Goal: Transaction & Acquisition: Purchase product/service

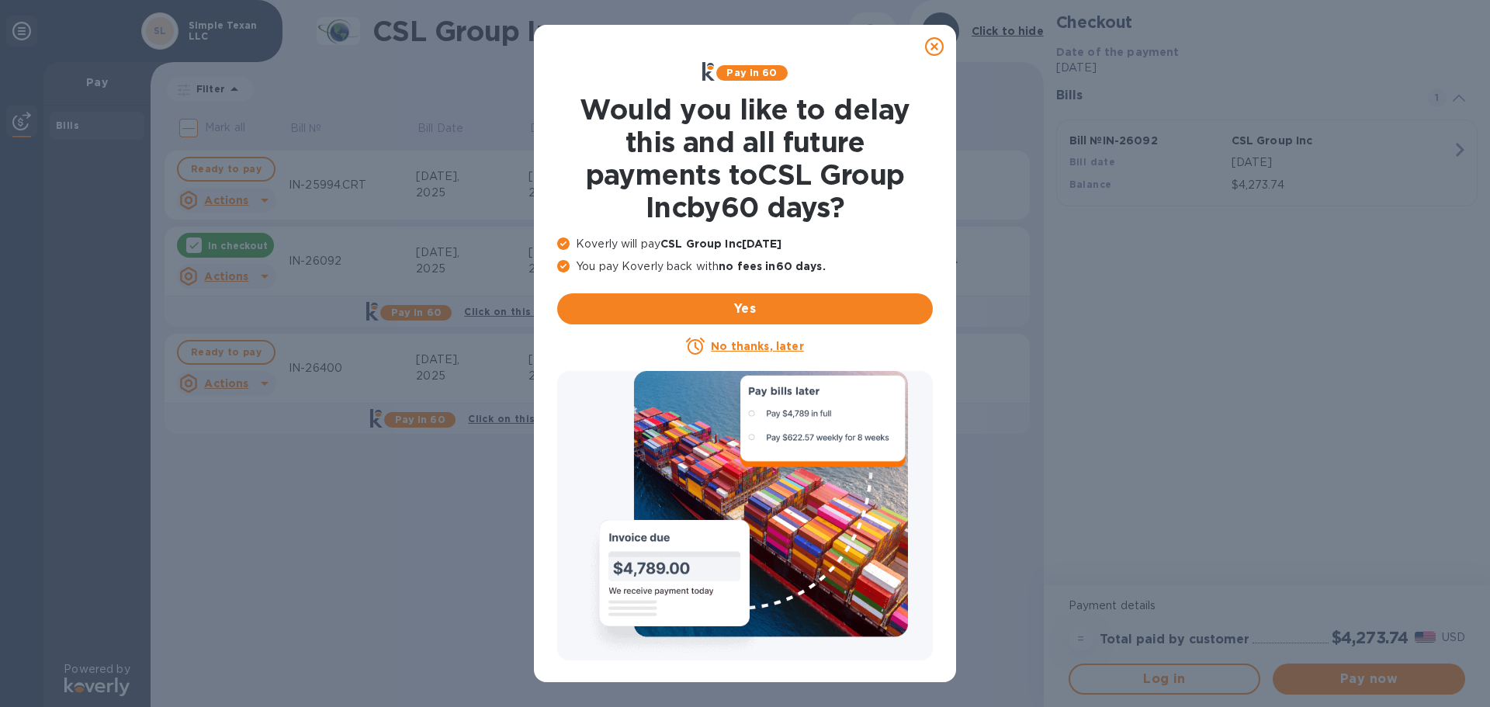
click at [743, 348] on u "No thanks, later" at bounding box center [757, 346] width 92 height 12
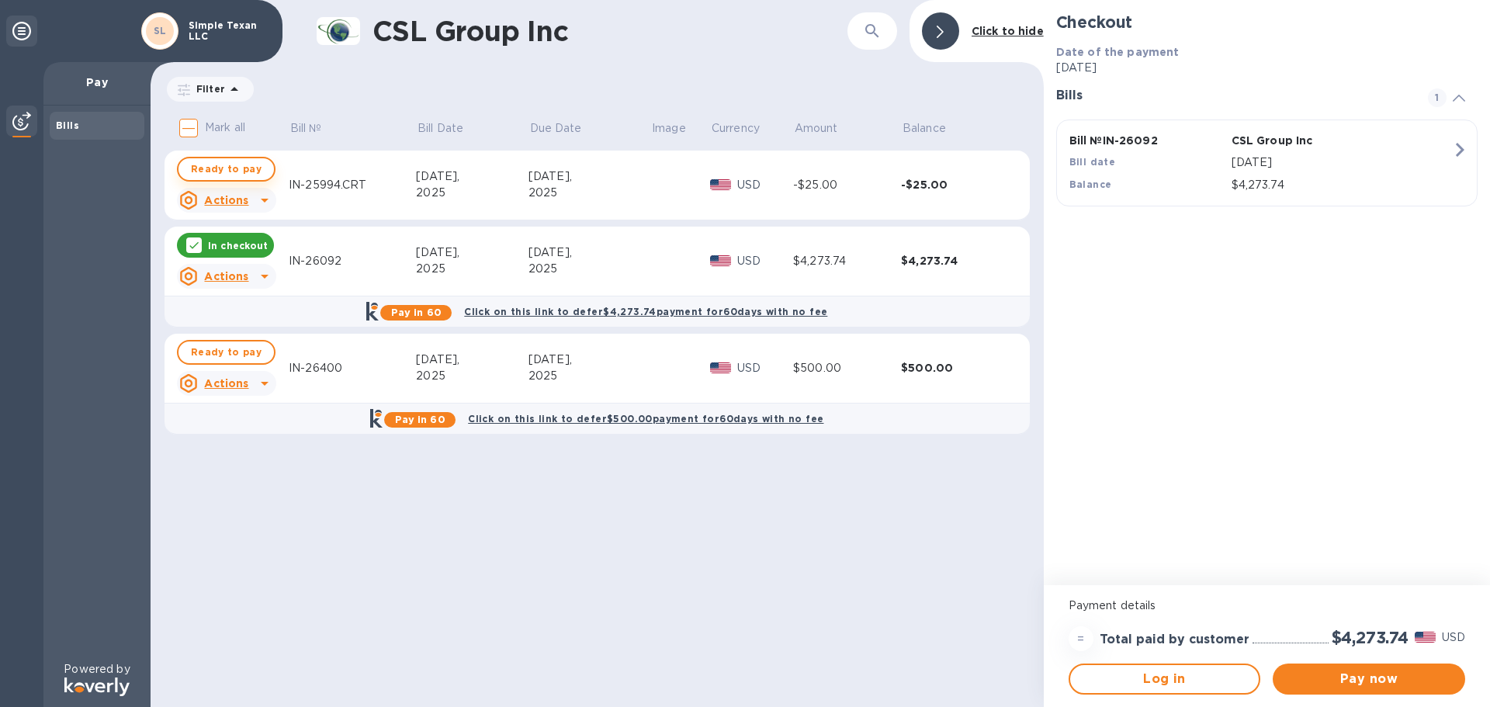
click at [236, 167] on span "Ready to pay" at bounding box center [226, 169] width 71 height 19
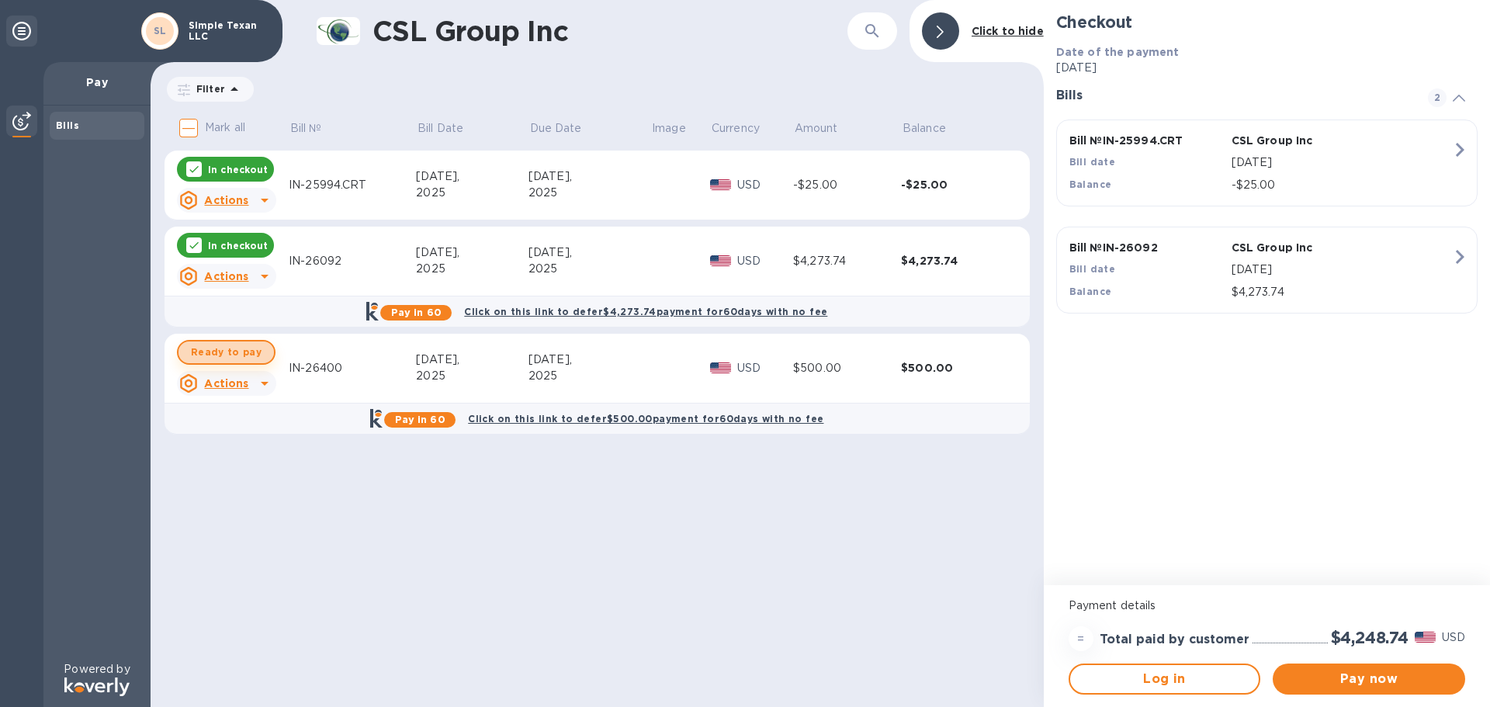
click at [230, 350] on span "Ready to pay" at bounding box center [226, 352] width 71 height 19
checkbox input "true"
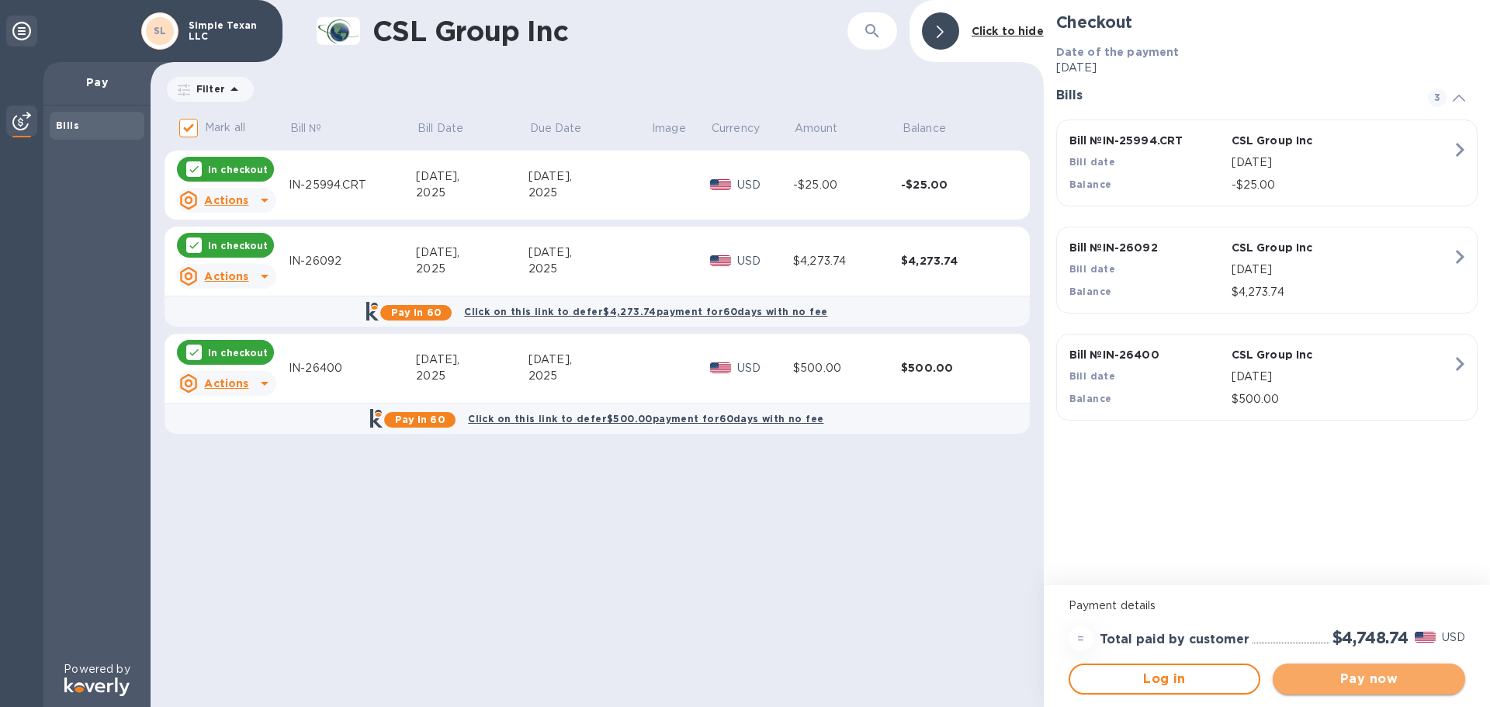
click at [1379, 679] on span "Pay now" at bounding box center [1369, 679] width 168 height 19
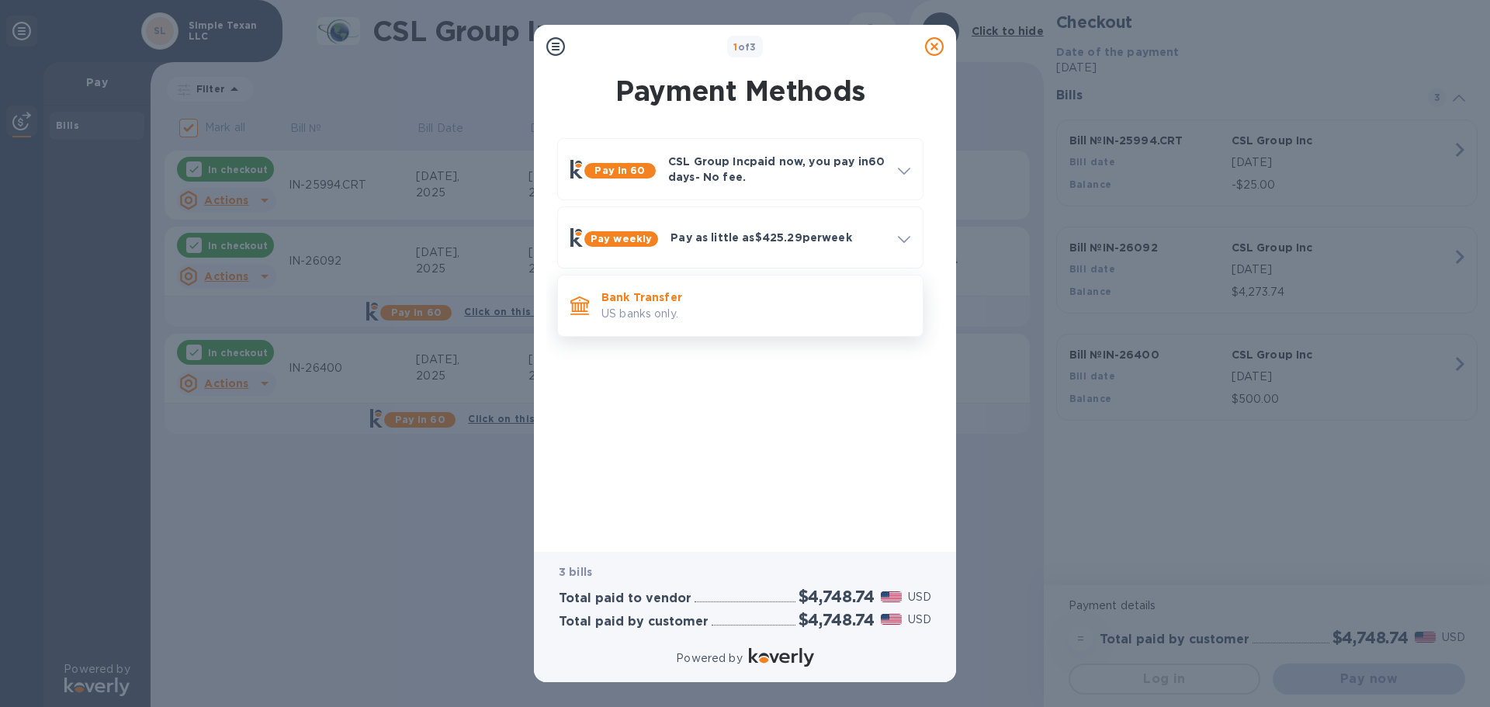
click at [652, 307] on p "US banks only." at bounding box center [755, 314] width 309 height 16
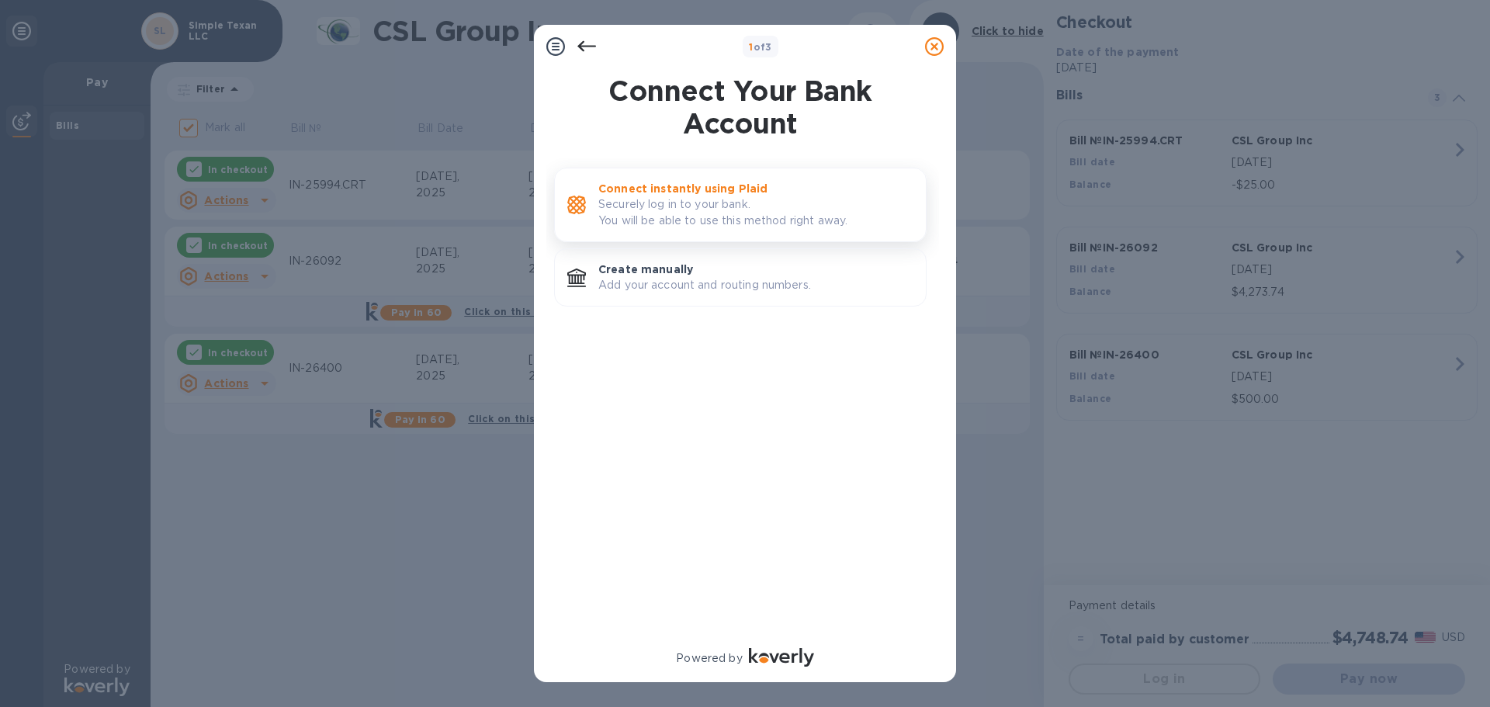
click at [674, 199] on p "Securely log in to your bank. You will be able to use this method right away." at bounding box center [755, 212] width 315 height 33
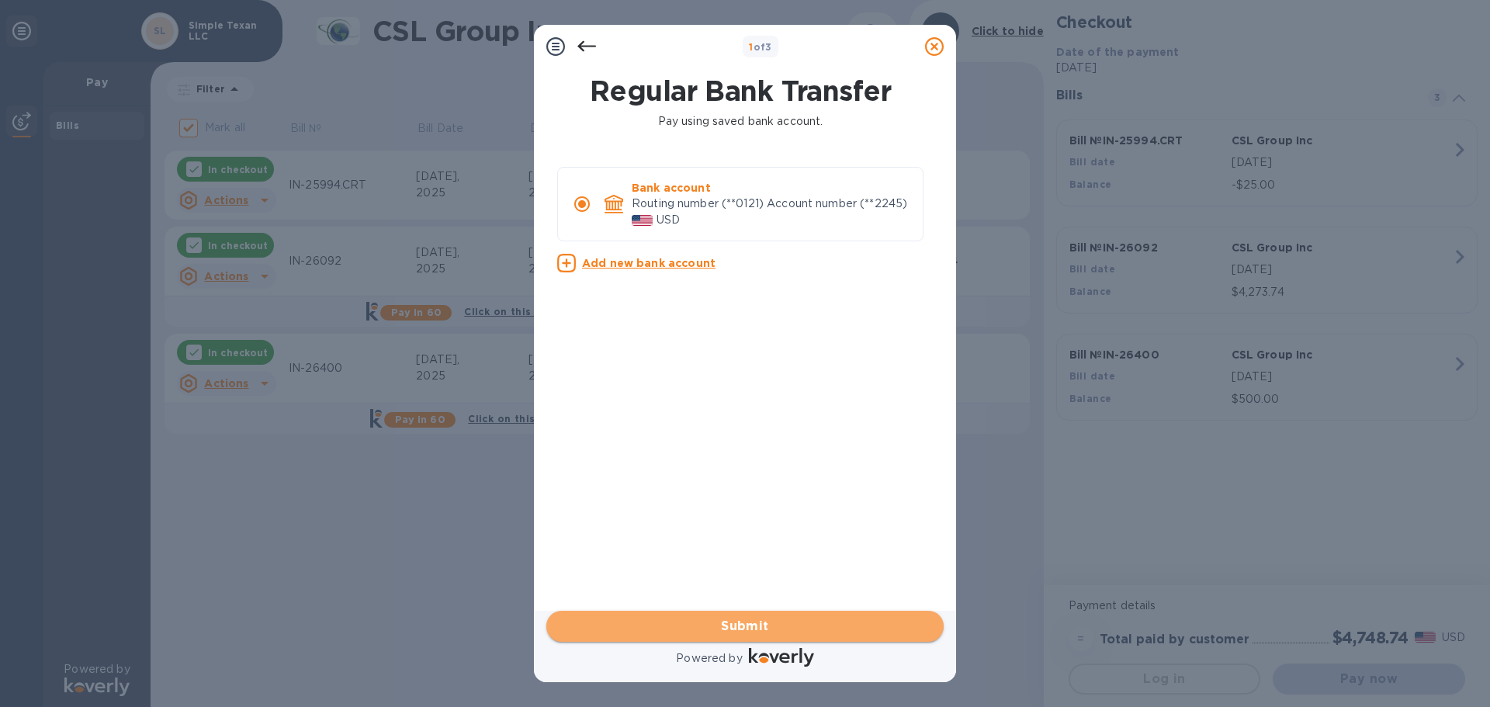
click at [741, 622] on span "Submit" at bounding box center [745, 626] width 373 height 19
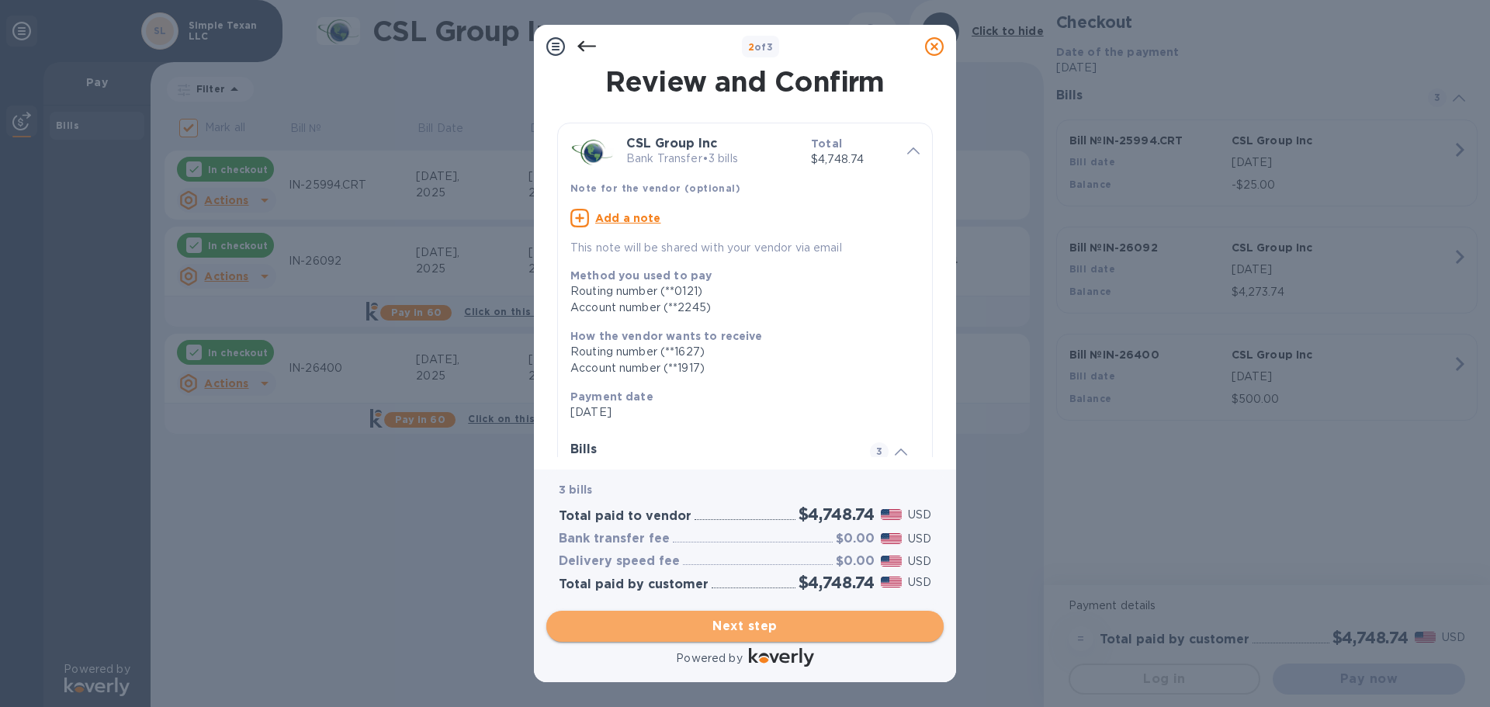
click at [764, 629] on span "Next step" at bounding box center [745, 626] width 373 height 19
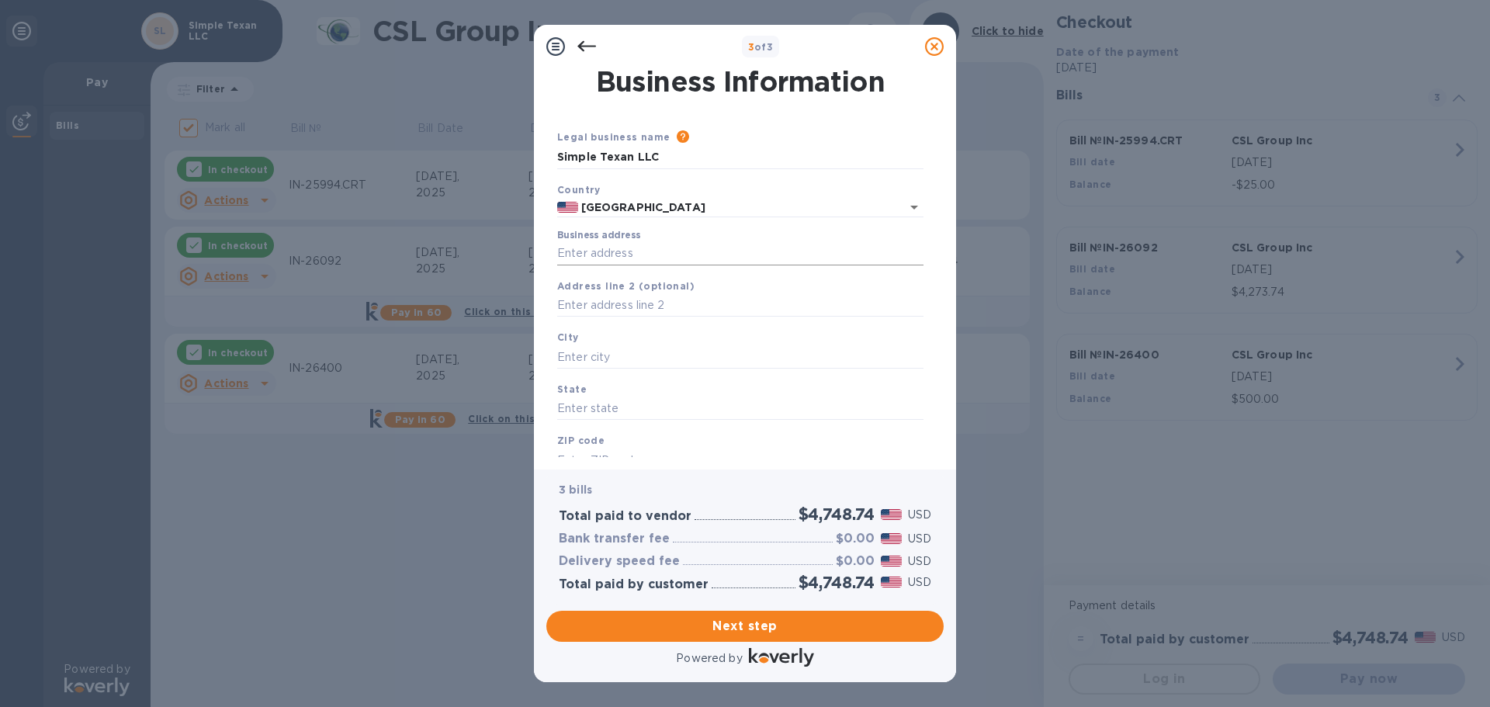
click at [610, 251] on input "Business address" at bounding box center [740, 253] width 366 height 23
type input "[STREET_ADDRESS][PERSON_NAME]"
type input "[GEOGRAPHIC_DATA]"
type input "76226"
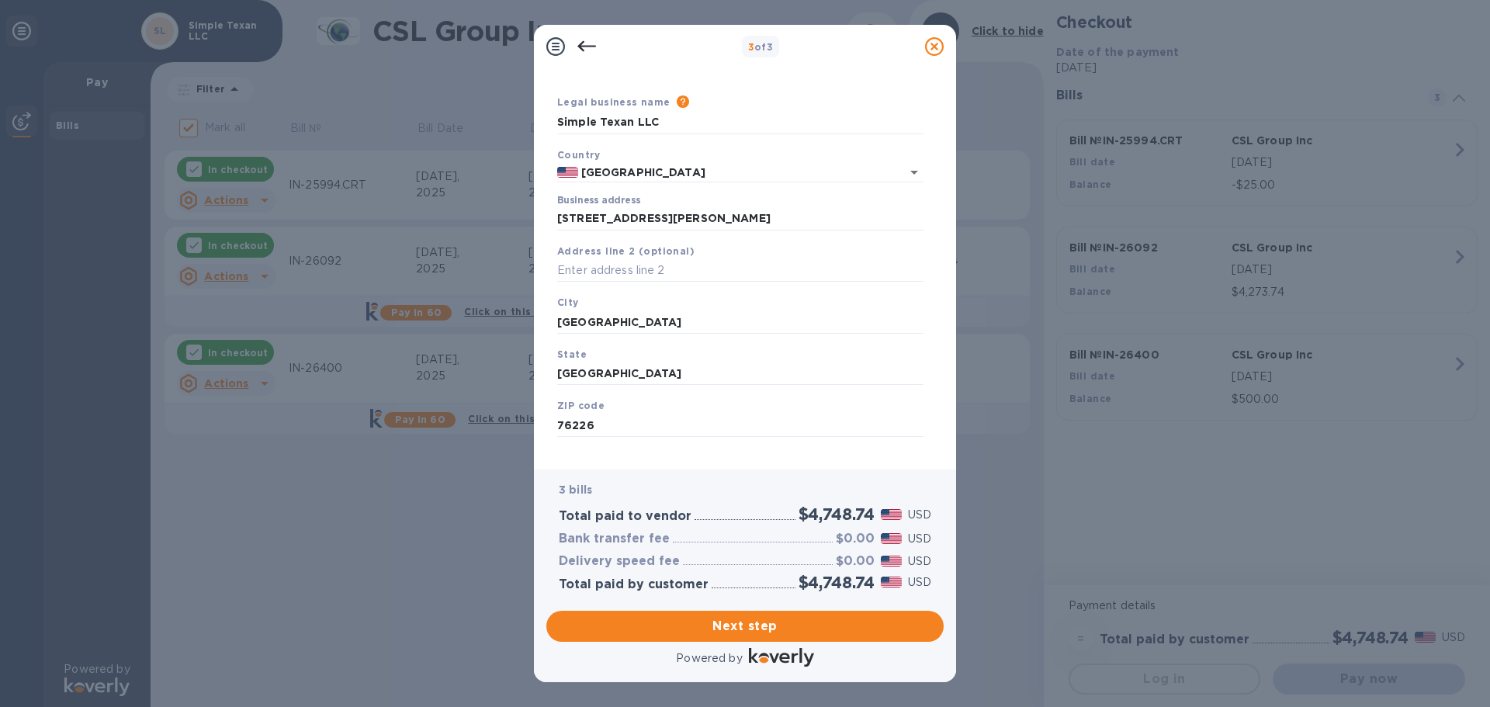
scroll to position [52, 0]
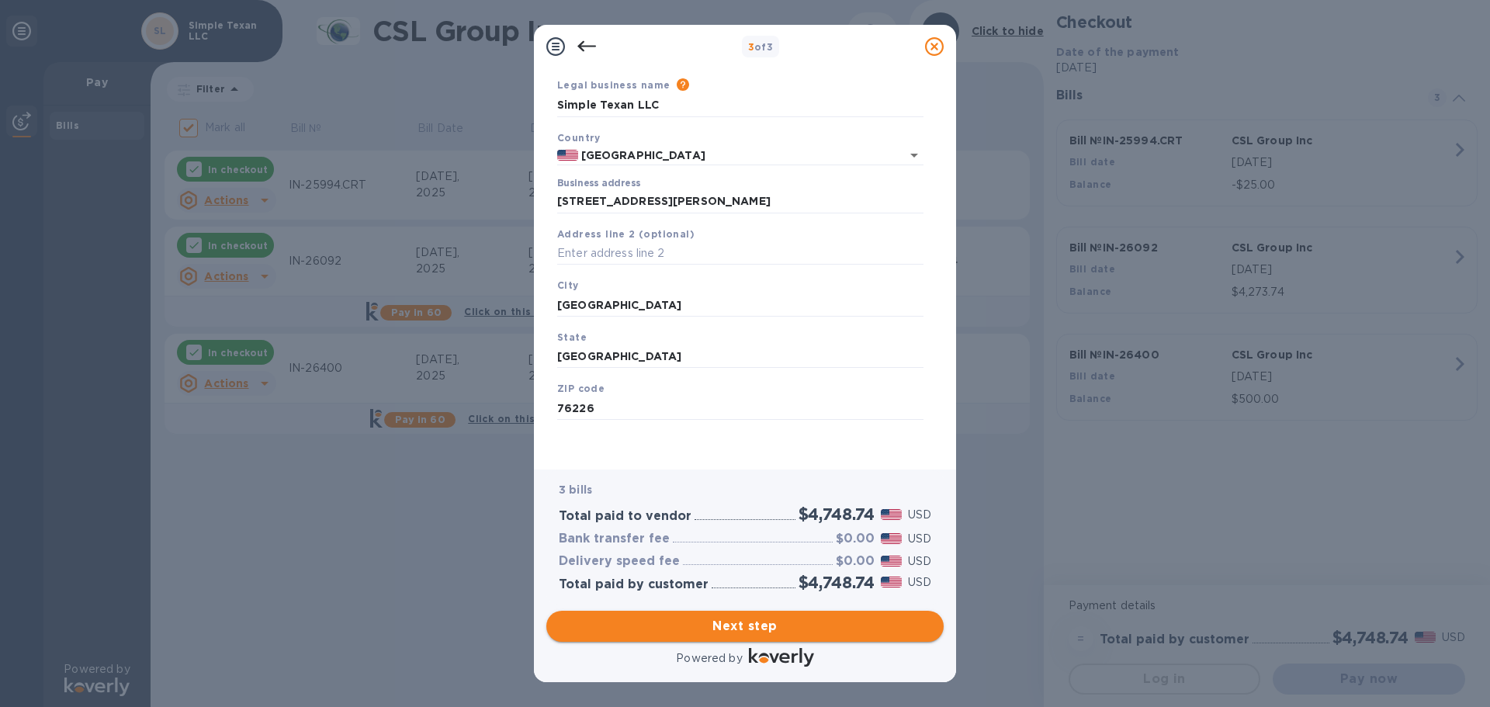
click at [756, 625] on span "Next step" at bounding box center [745, 626] width 373 height 19
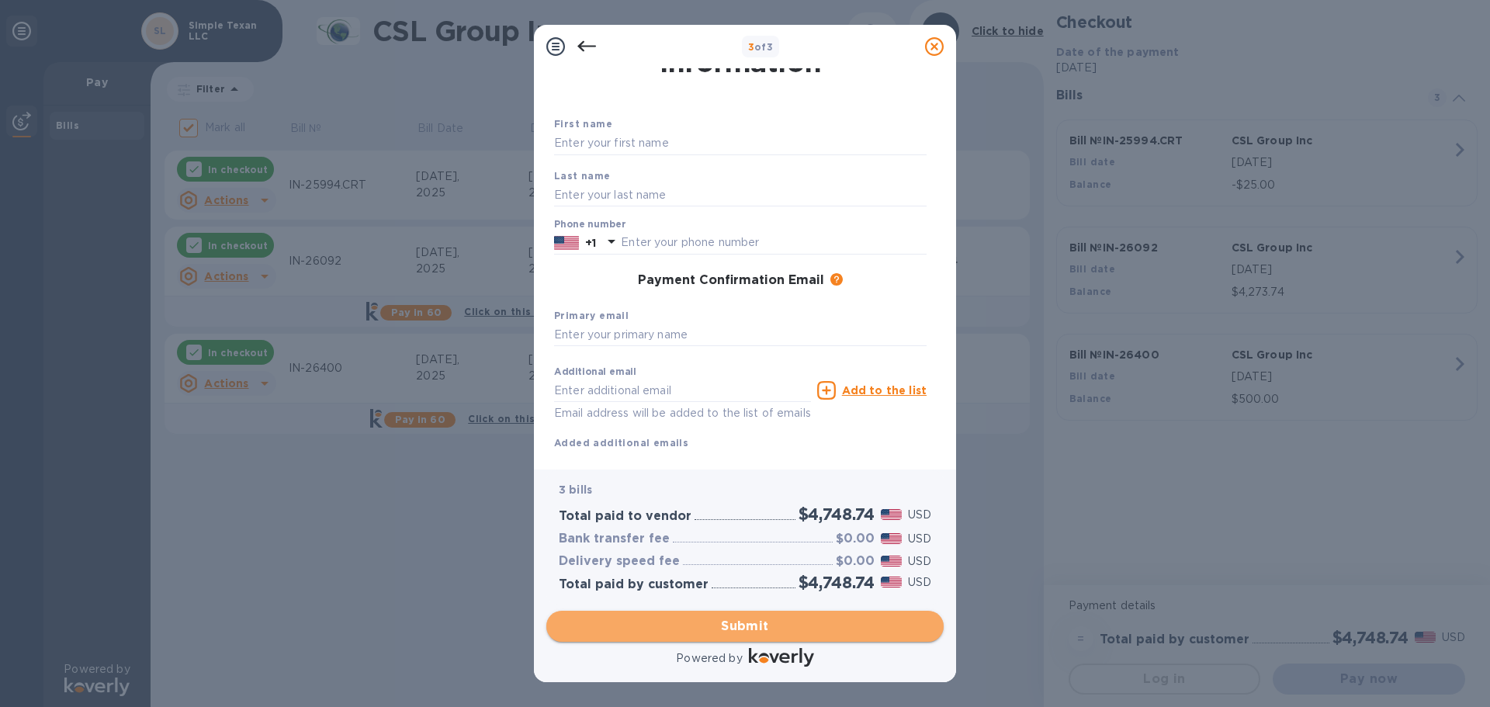
click at [747, 623] on span "Submit" at bounding box center [745, 626] width 373 height 19
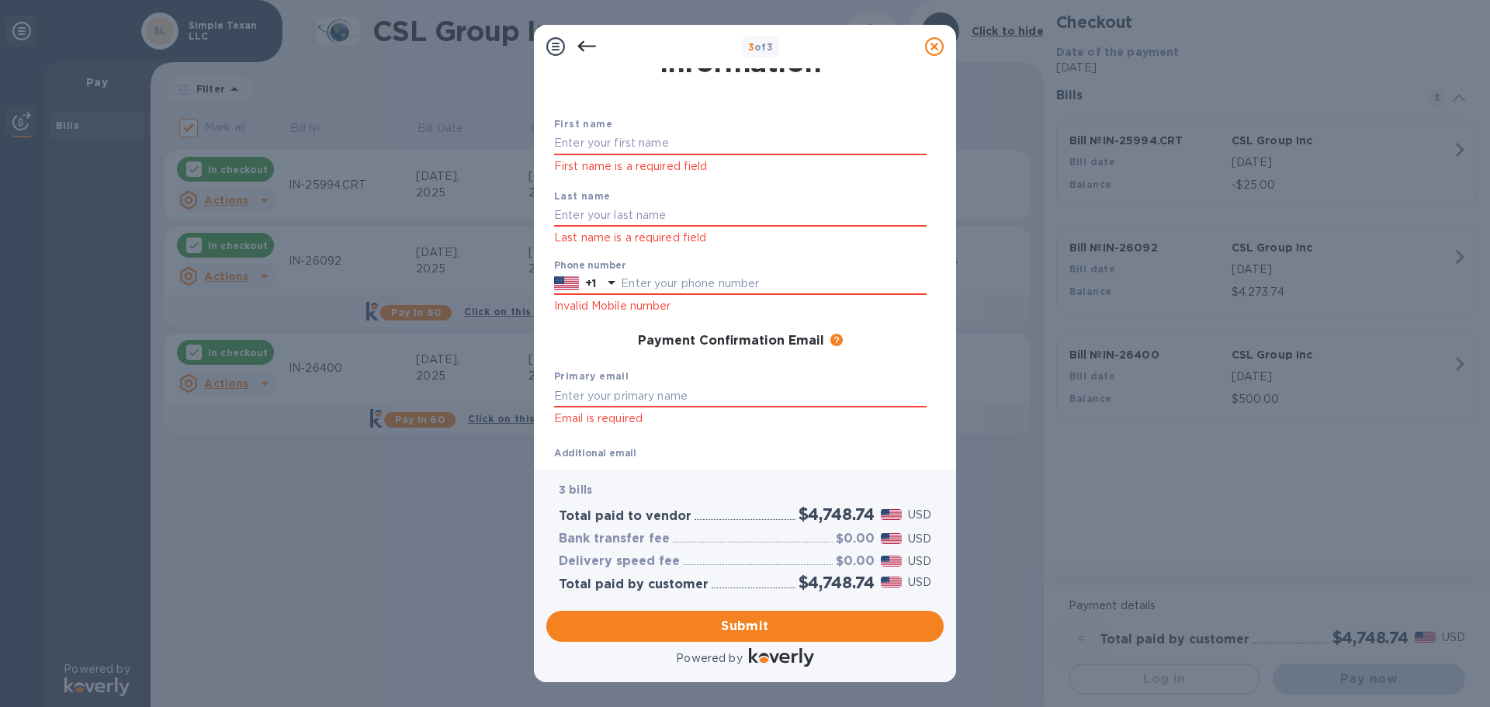
drag, startPoint x: 616, startPoint y: 140, endPoint x: 753, endPoint y: 128, distance: 137.1
click at [616, 140] on input "text" at bounding box center [740, 143] width 373 height 23
type input "[PERSON_NAME]"
type input "7142401825"
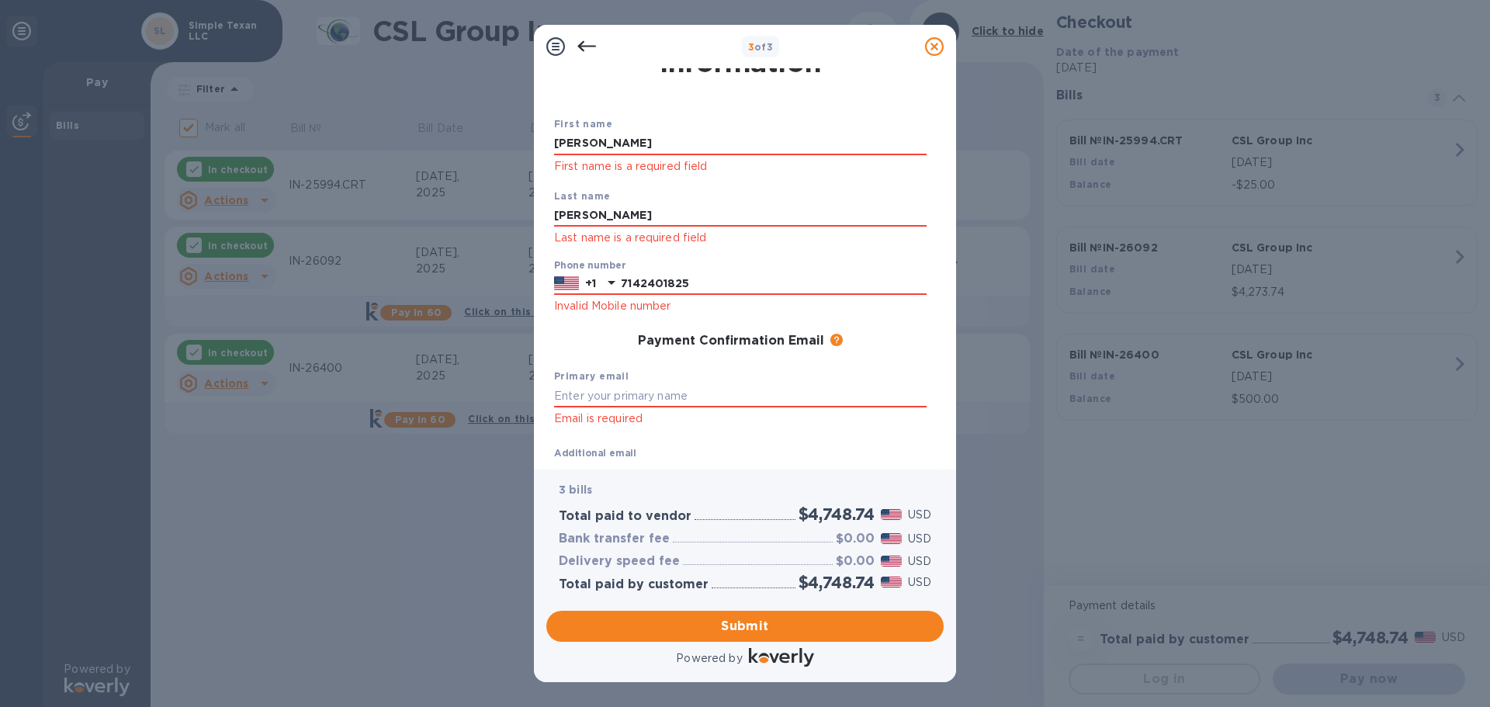
type input "[PERSON_NAME][EMAIL_ADDRESS][DOMAIN_NAME]"
click at [631, 397] on input "text" at bounding box center [740, 395] width 373 height 23
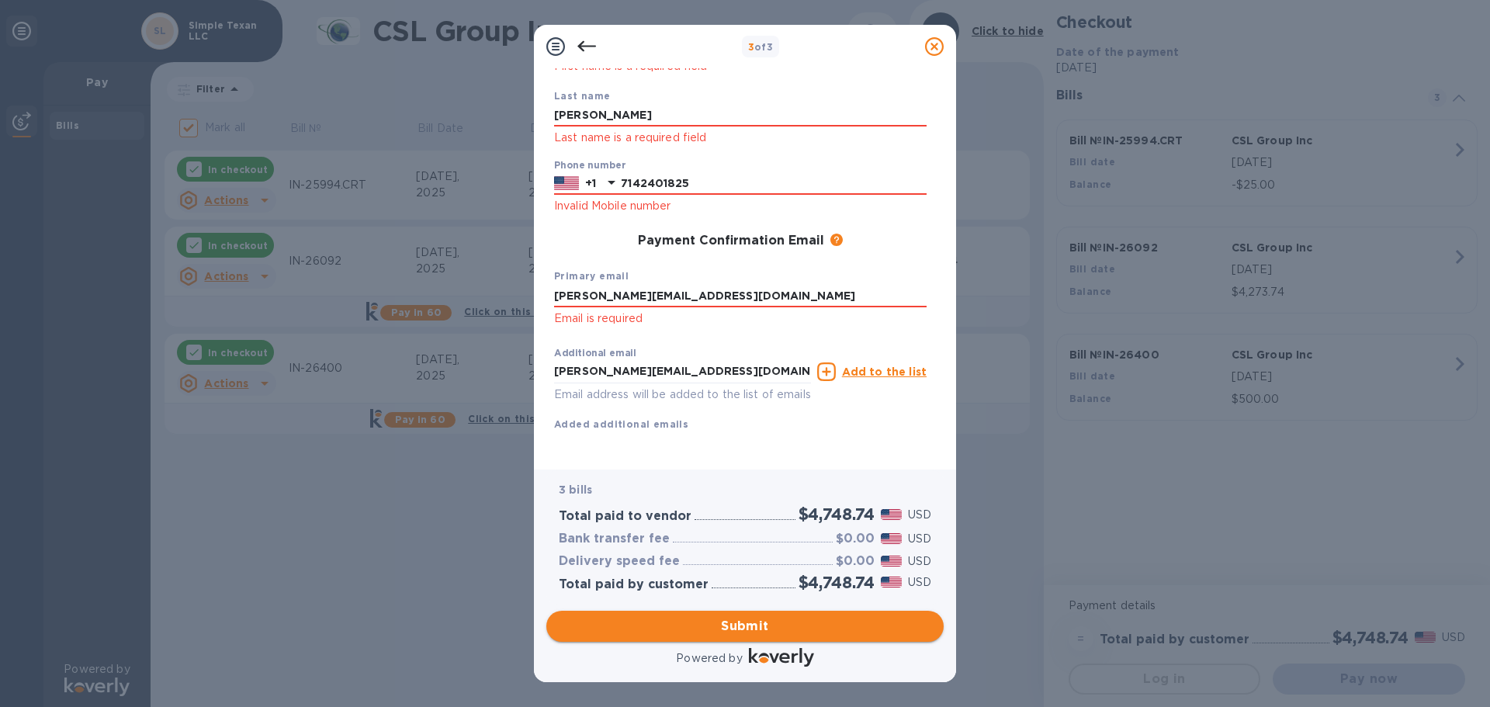
type input "[PERSON_NAME][EMAIL_ADDRESS][DOMAIN_NAME]"
click at [752, 629] on span "Submit" at bounding box center [745, 626] width 373 height 19
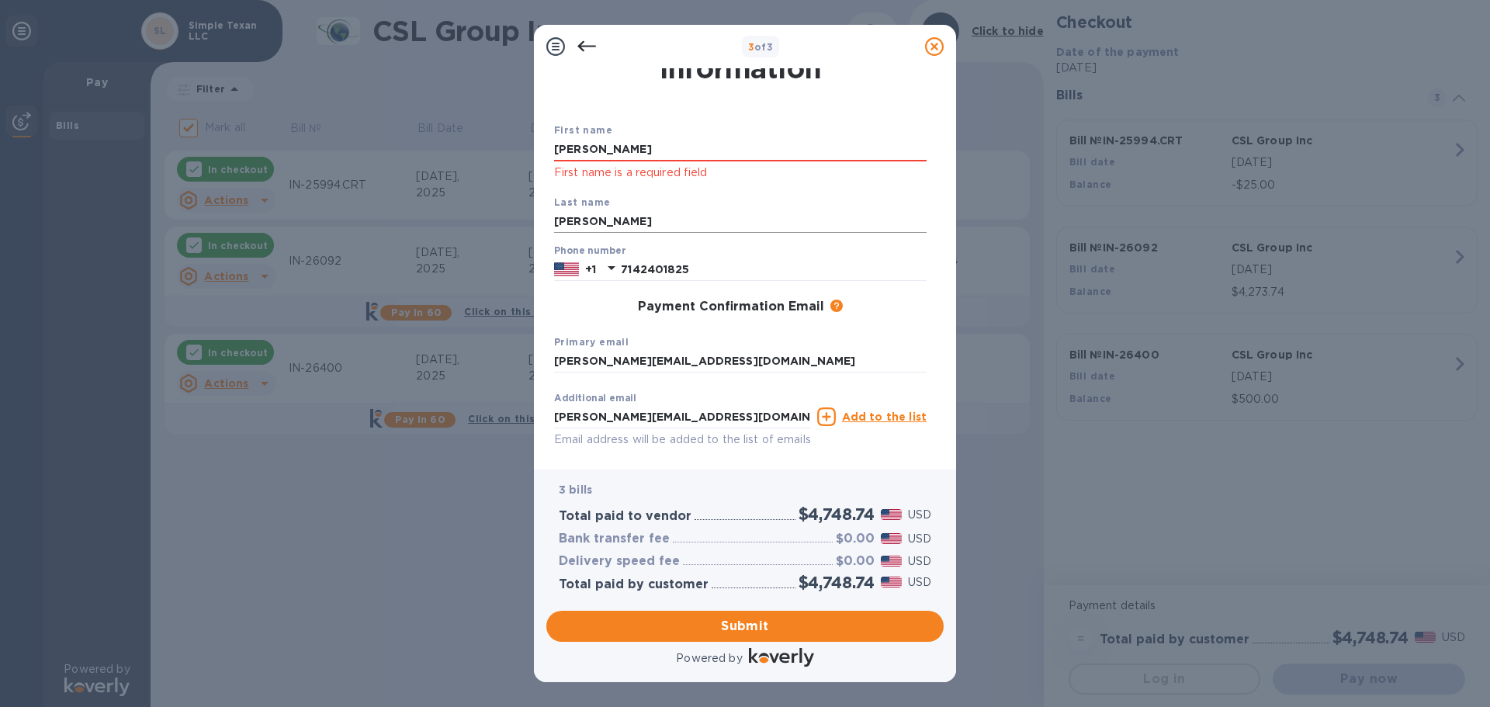
scroll to position [0, 0]
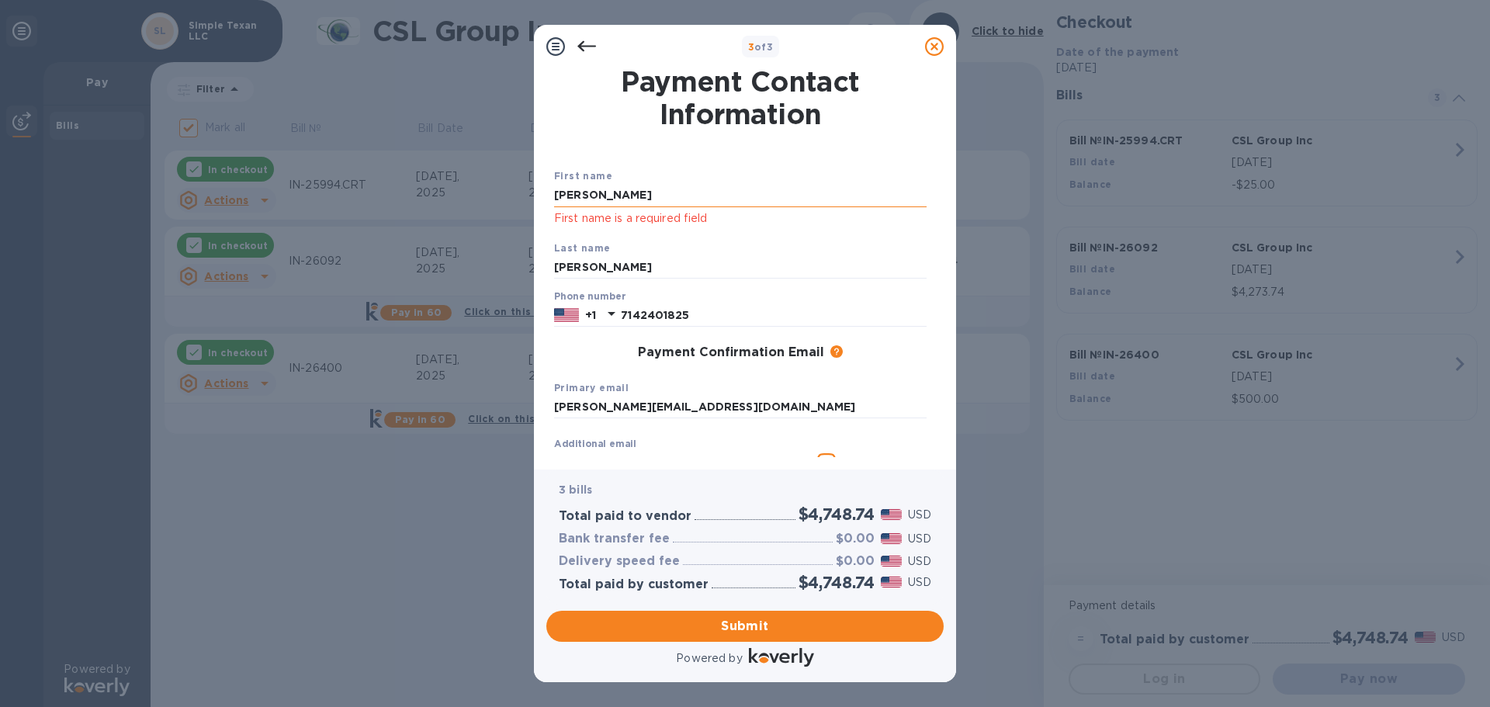
click at [625, 191] on input "[PERSON_NAME]" at bounding box center [740, 195] width 373 height 23
click at [603, 189] on input "[PERSON_NAME]" at bounding box center [740, 195] width 373 height 23
drag, startPoint x: 609, startPoint y: 196, endPoint x: 505, endPoint y: 207, distance: 104.6
click at [505, 207] on div "3 of 3 Payment Contact Information First name [PERSON_NAME] First name is a req…" at bounding box center [745, 353] width 1490 height 707
type input "[PERSON_NAME]"
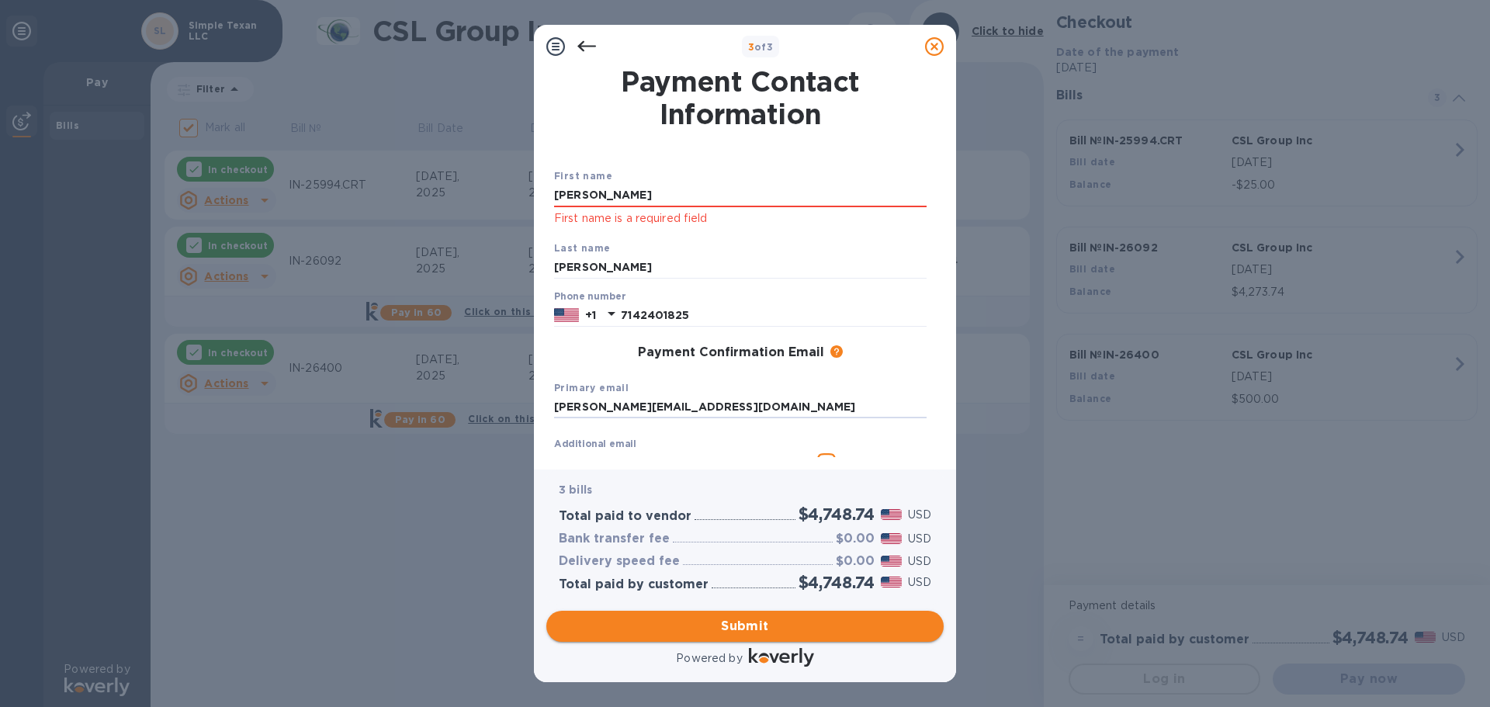
click at [746, 625] on span "Submit" at bounding box center [745, 626] width 373 height 19
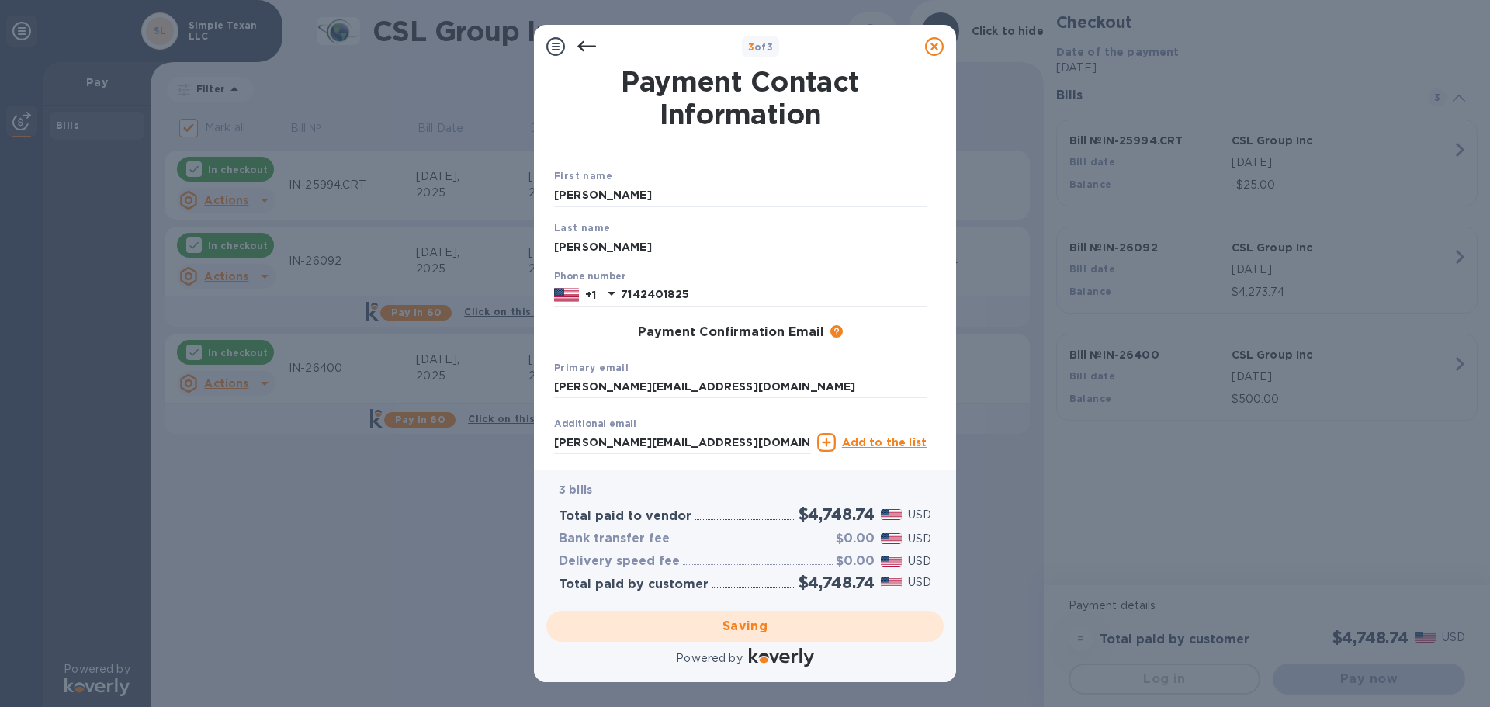
checkbox input "false"
